Goal: Information Seeking & Learning: Learn about a topic

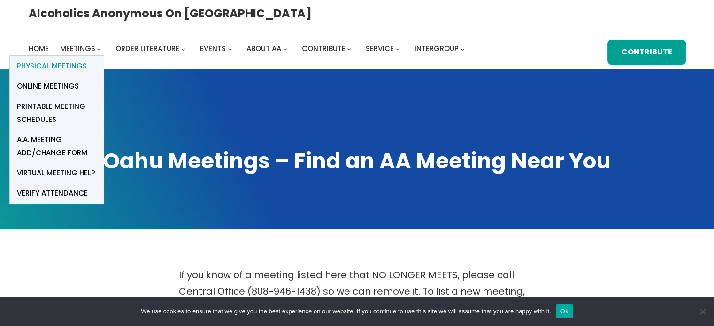
click at [87, 60] on span "Physical Meetings" at bounding box center [52, 66] width 70 height 13
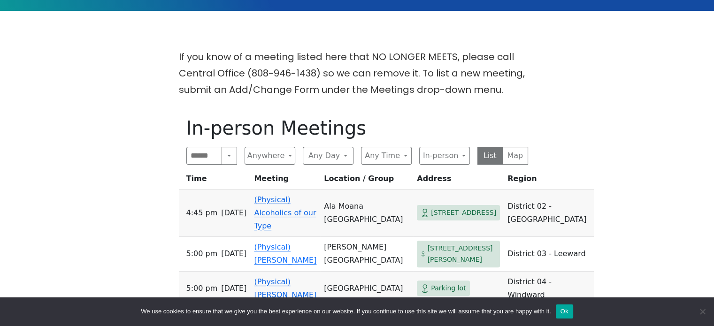
scroll to position [235, 0]
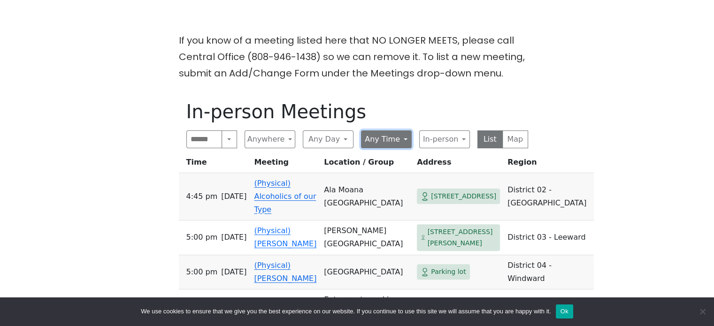
click at [399, 133] on button "Any Time" at bounding box center [386, 140] width 51 height 18
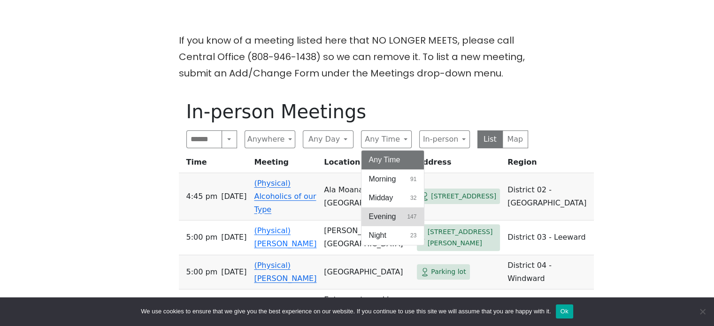
click at [393, 208] on button "Evening 147" at bounding box center [392, 216] width 63 height 19
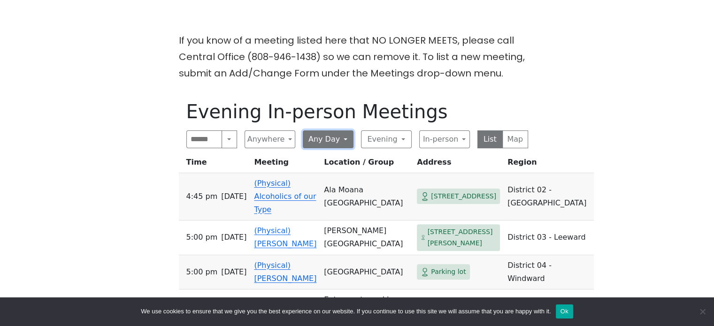
click at [329, 137] on button "Any Day" at bounding box center [328, 140] width 51 height 18
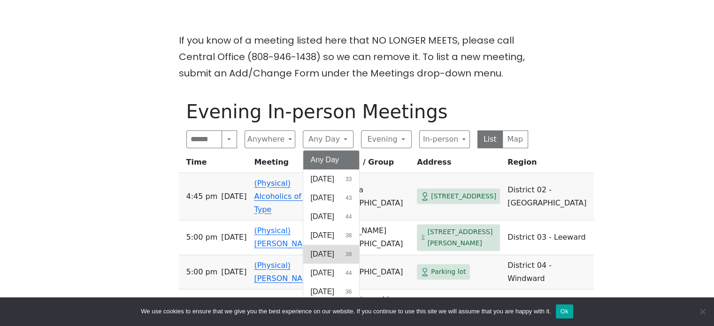
click at [322, 259] on span "[DATE]" at bounding box center [322, 254] width 23 height 11
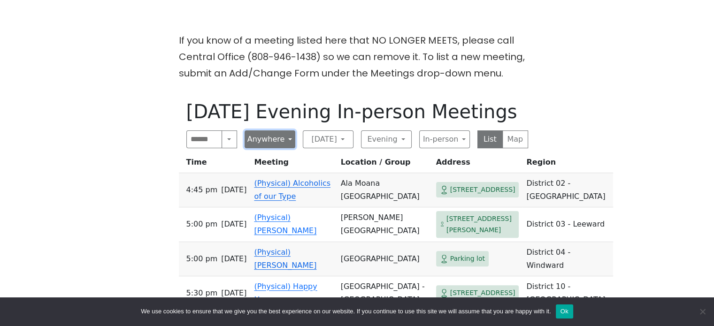
click at [280, 139] on button "Anywhere" at bounding box center [270, 140] width 51 height 18
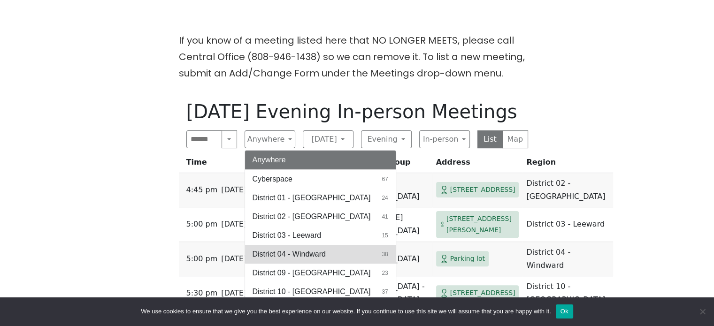
click at [306, 253] on span "District 04 - Windward" at bounding box center [289, 254] width 73 height 11
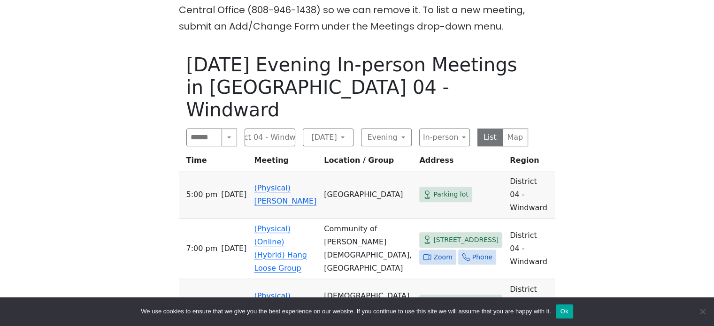
scroll to position [329, 0]
